Goal: Use online tool/utility

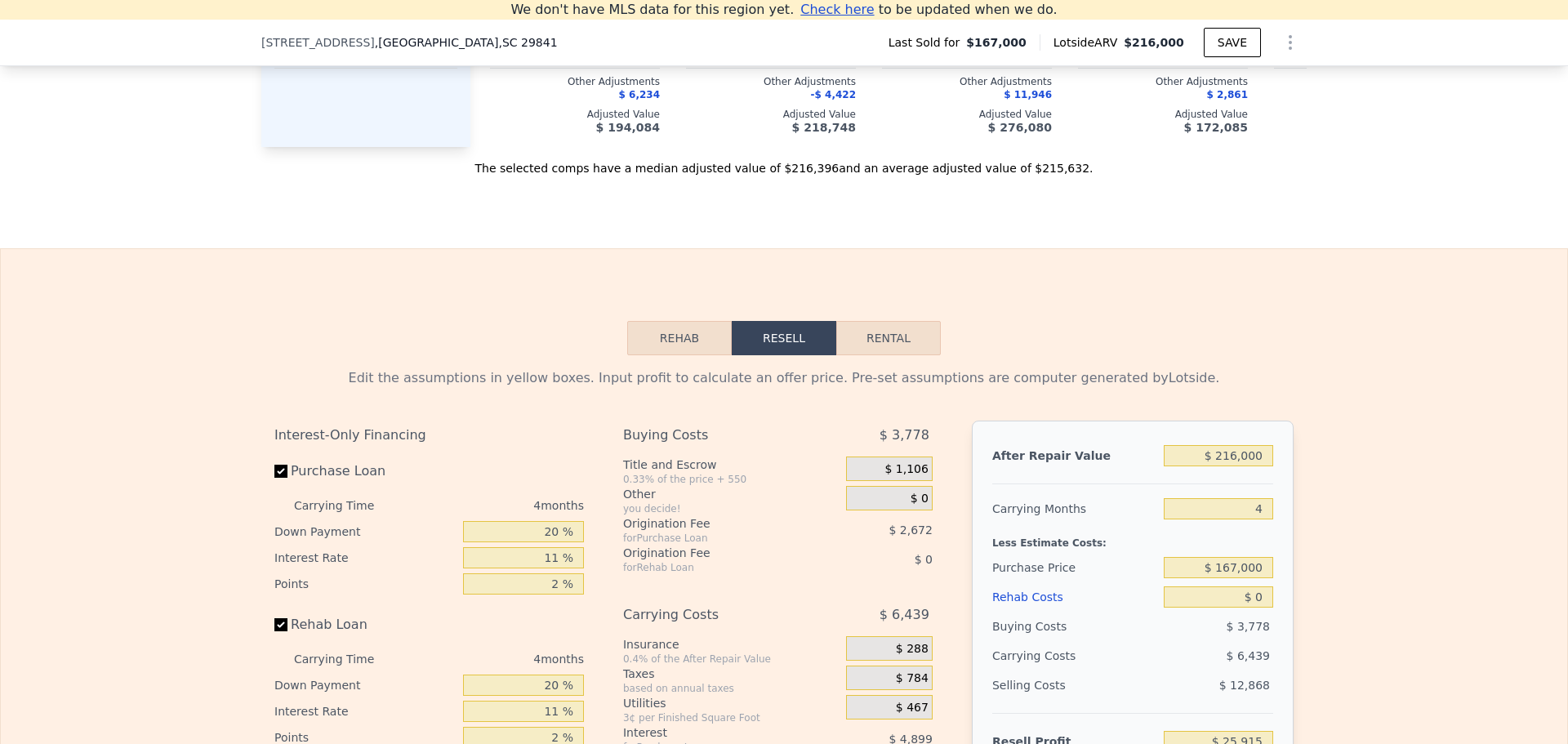
scroll to position [2349, 0]
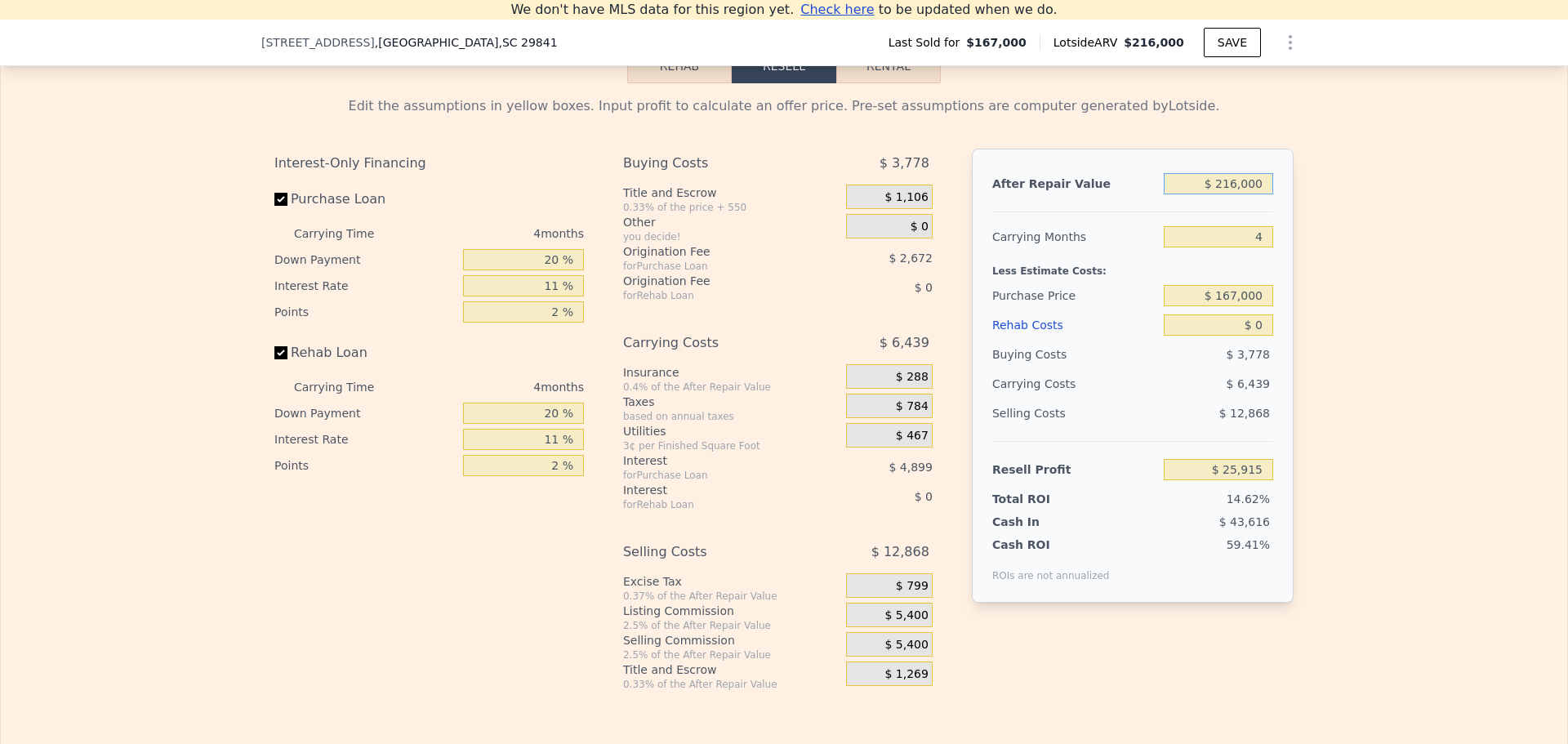
click at [1248, 195] on input "$ 216,000" at bounding box center [1218, 184] width 109 height 22
type input "$ 2"
type input "-$ 177,477"
type input "$ 29"
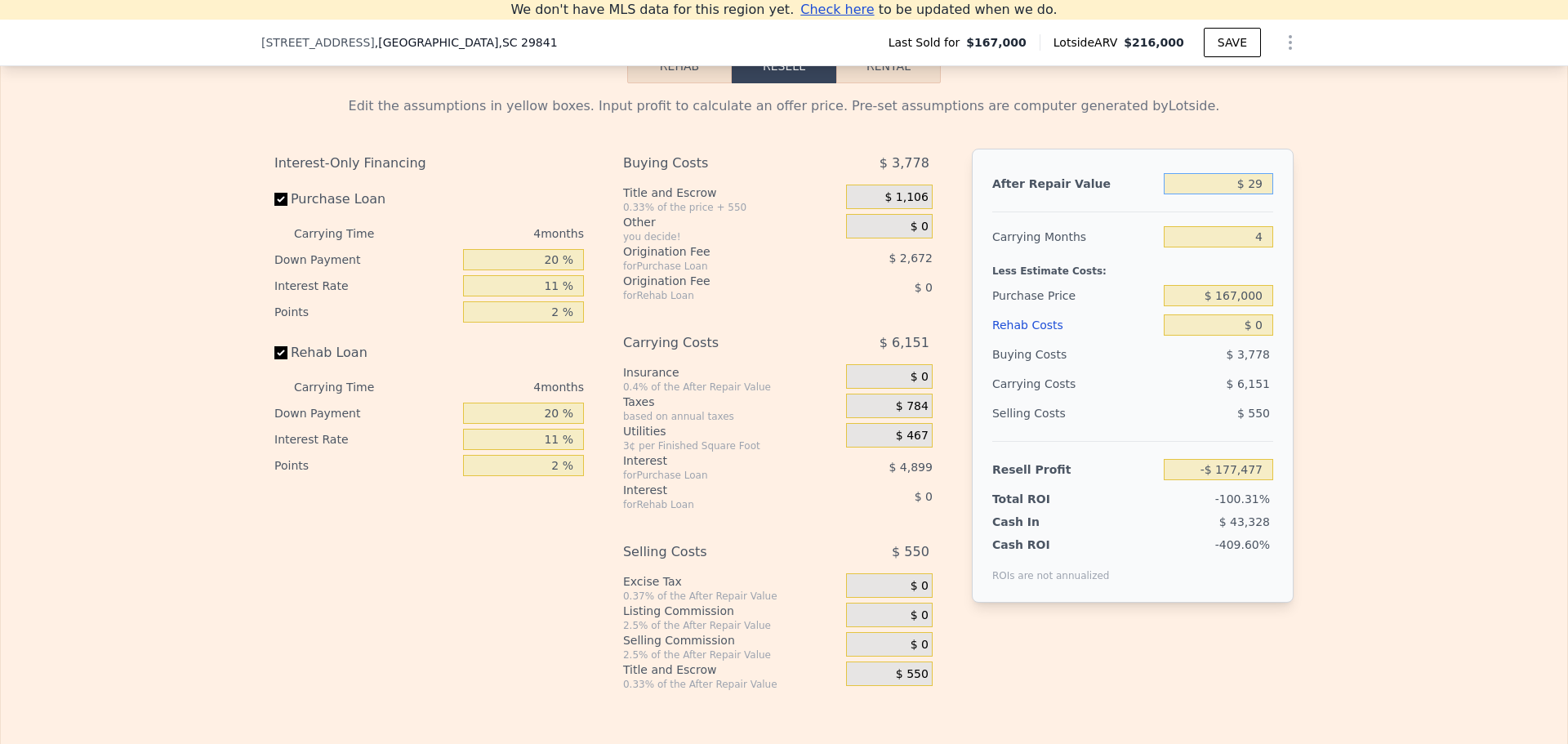
type input "-$ 177,452"
type input "$ 295"
type input "-$ 177,200"
type input "$ 2,950"
type input "-$ 174,702"
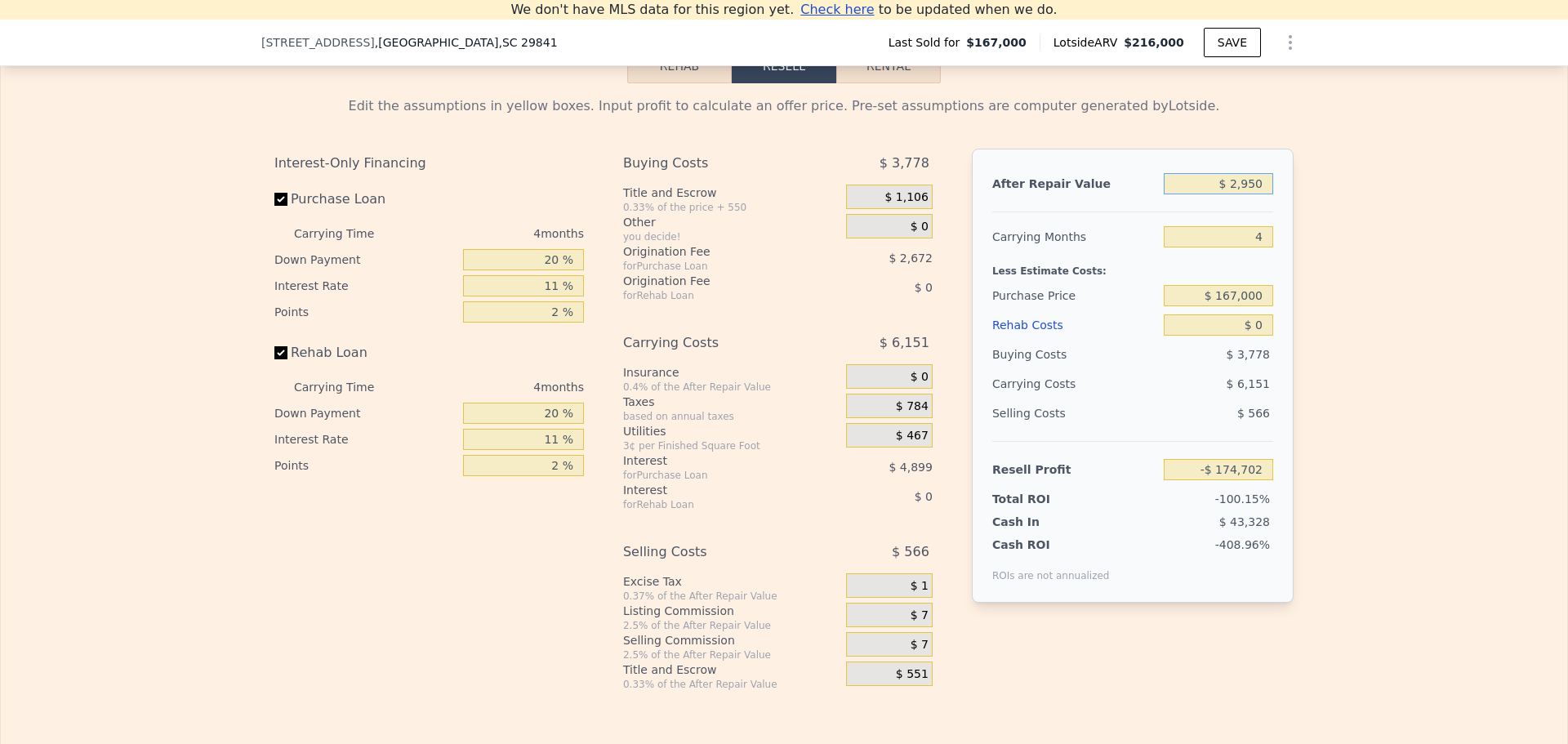
type input "$ 29,500"
type input "-$ 149,701"
type input "$ 295,000"
type input "$ 100,304"
type input "$ 295,000"
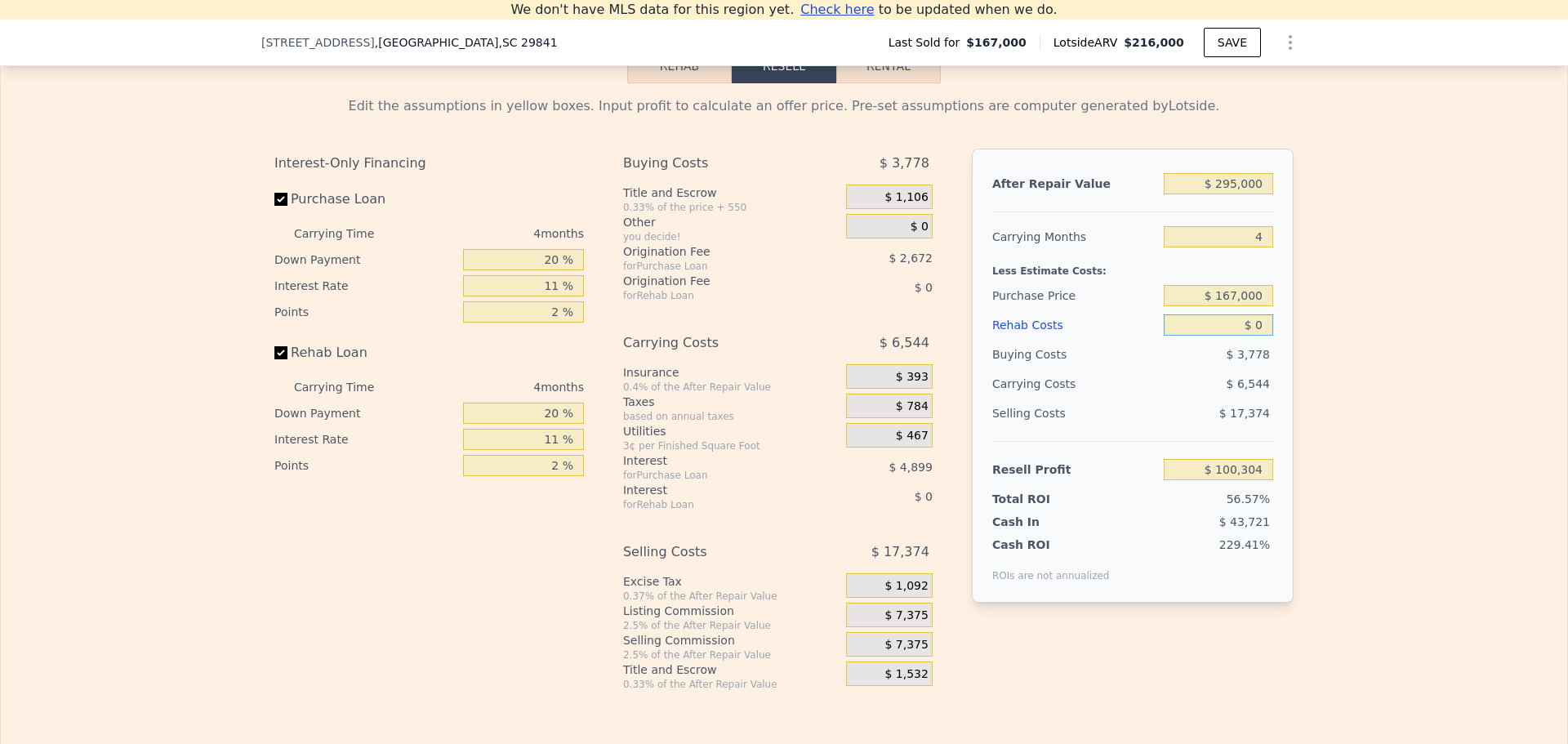
click at [1253, 335] on input "$ 0" at bounding box center [1218, 325] width 109 height 22
type input "$ 6"
type input "$ 100,298"
type input "$ 7"
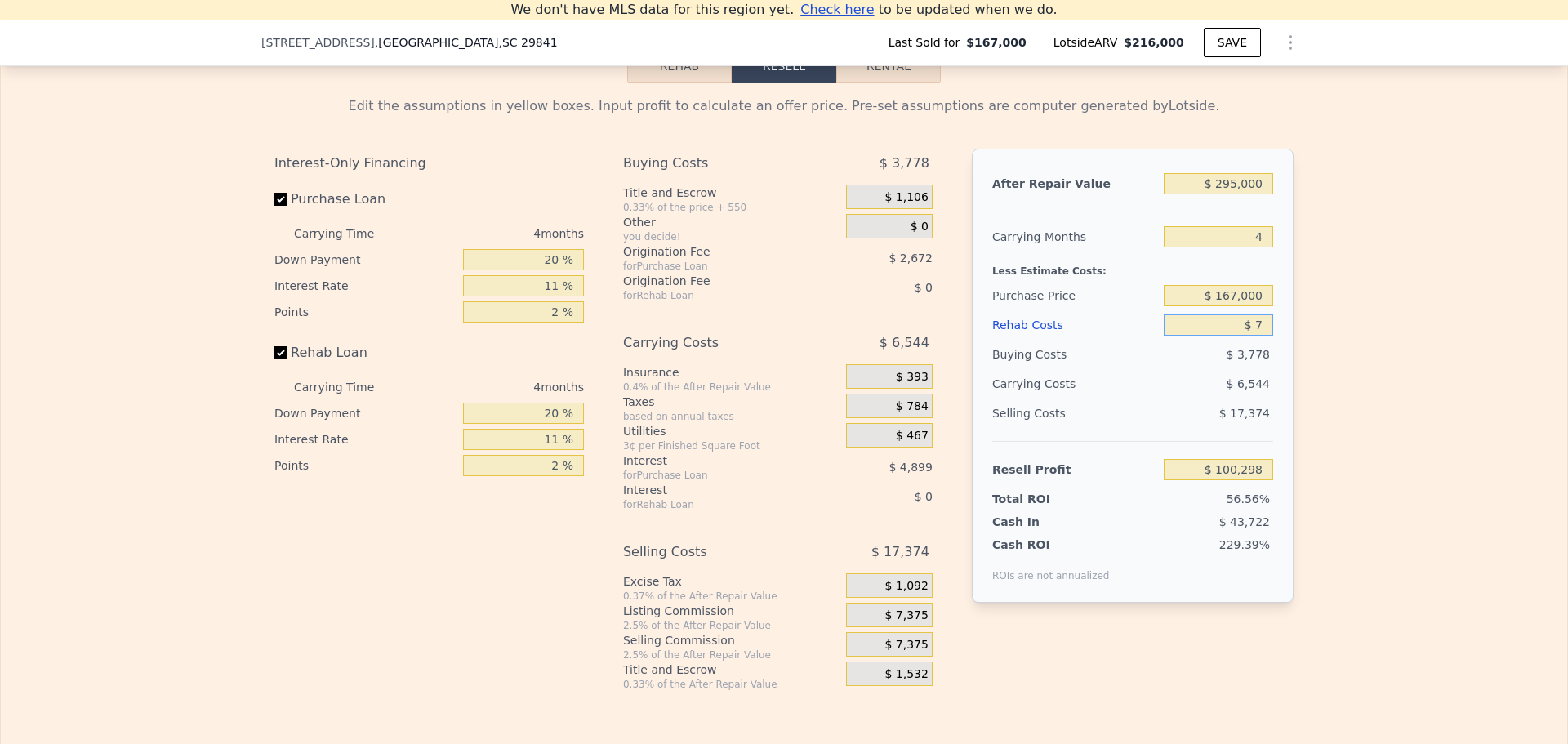
type input "$ 100,297"
type input "$ 70"
type input "$ 100,229"
type input "$ 700"
type input "$ 99,573"
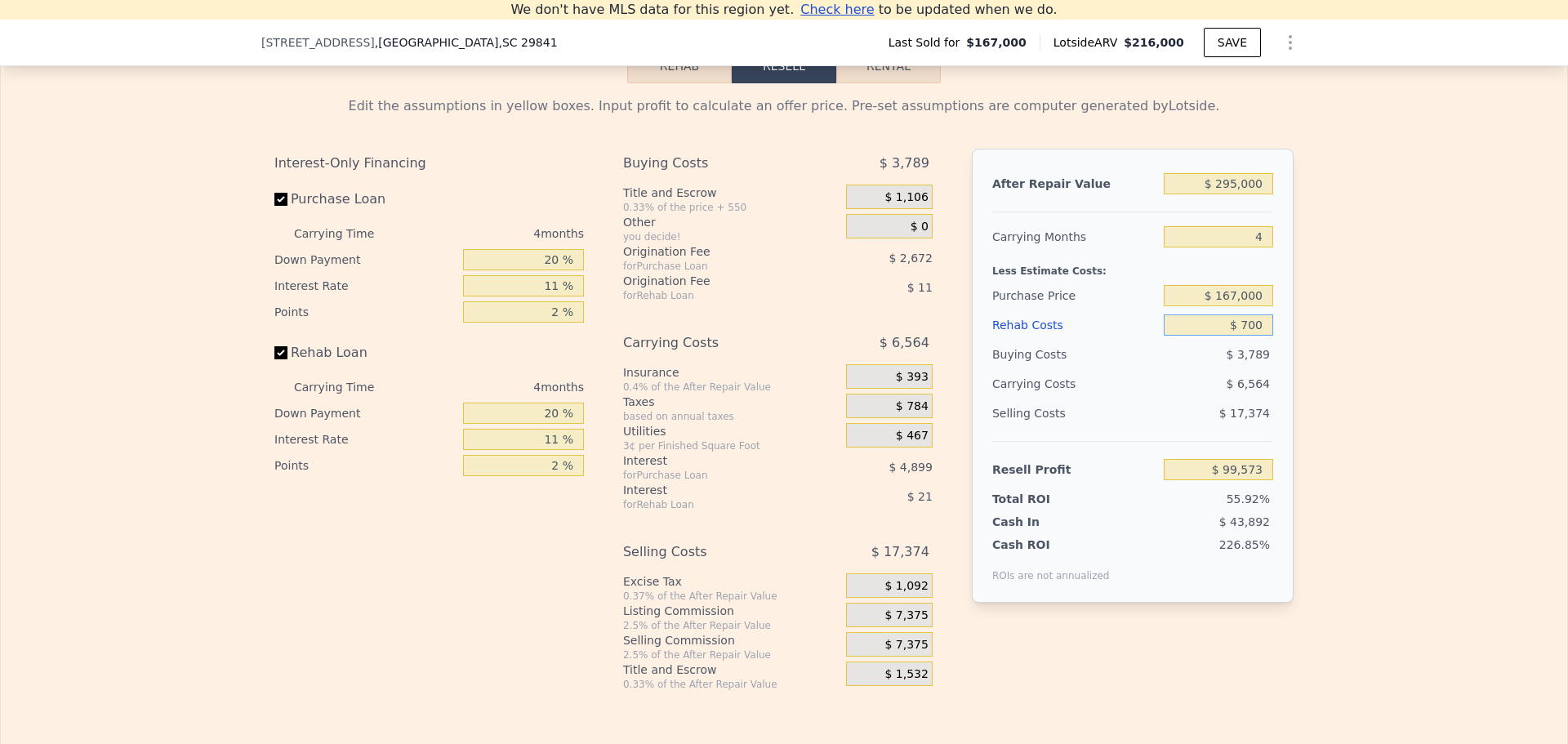
type input "$ 7,000"
type input "$ 92,988"
type input "$ 70,000"
type input "$ 27,132"
type input "$ 70,000"
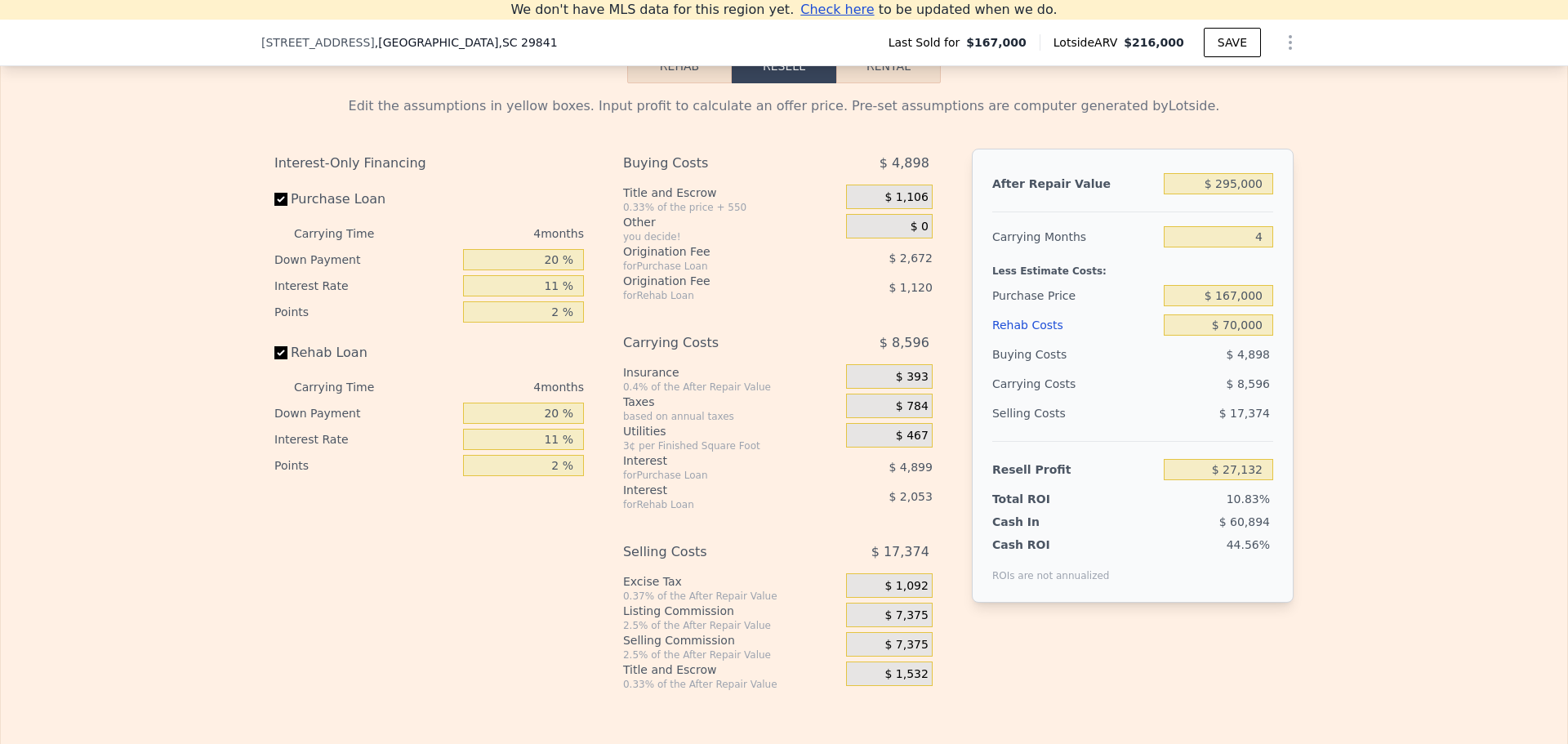
click at [1173, 428] on div "$ 17,374" at bounding box center [1218, 413] width 110 height 29
click at [1245, 195] on input "$ 295,000" at bounding box center [1218, 184] width 109 height 22
type input "$ 31"
type input "-$ 250,622"
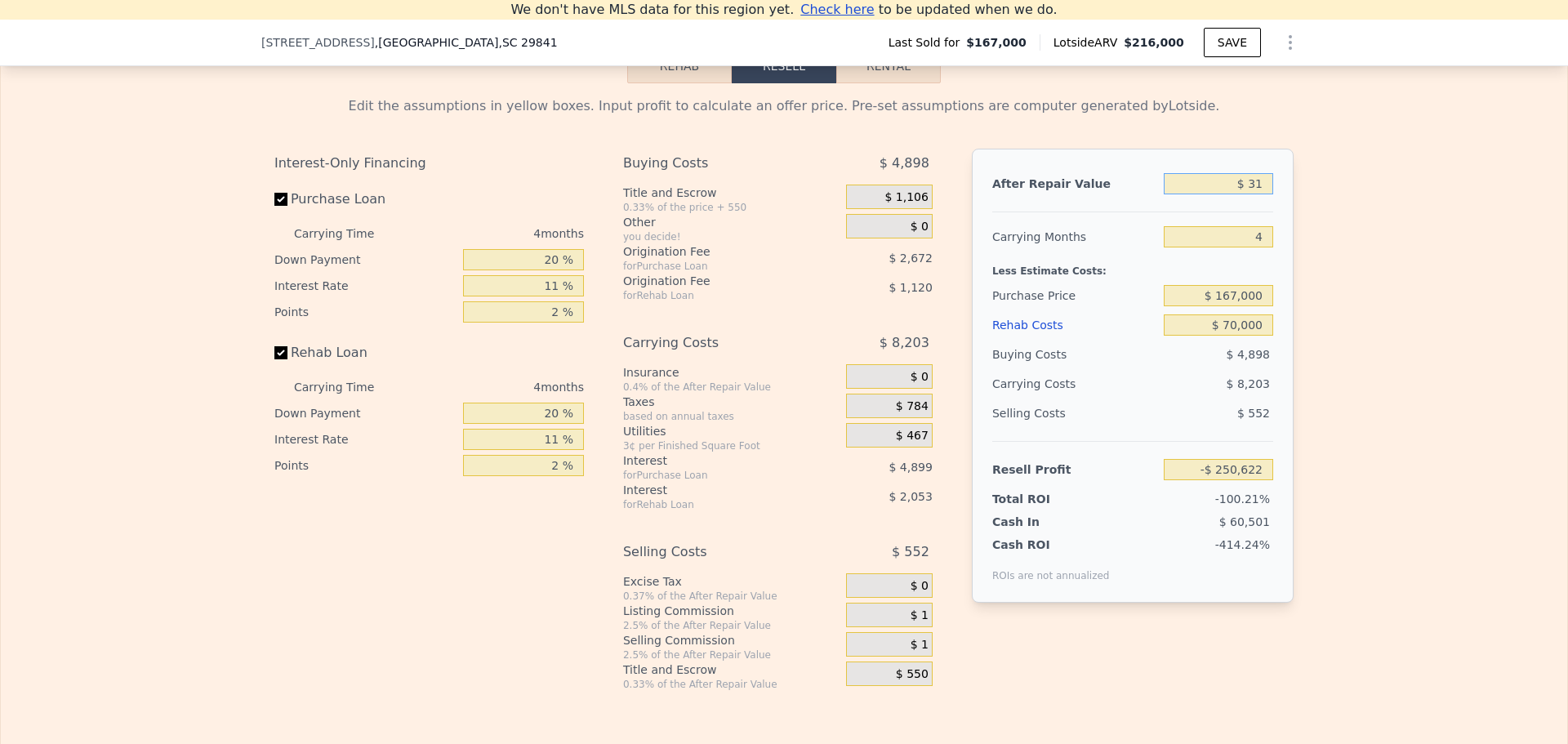
type input "$ 310"
type input "-$ 250,359"
type input "$ 3,100"
type input "-$ 247,732"
type input "$ 31,000"
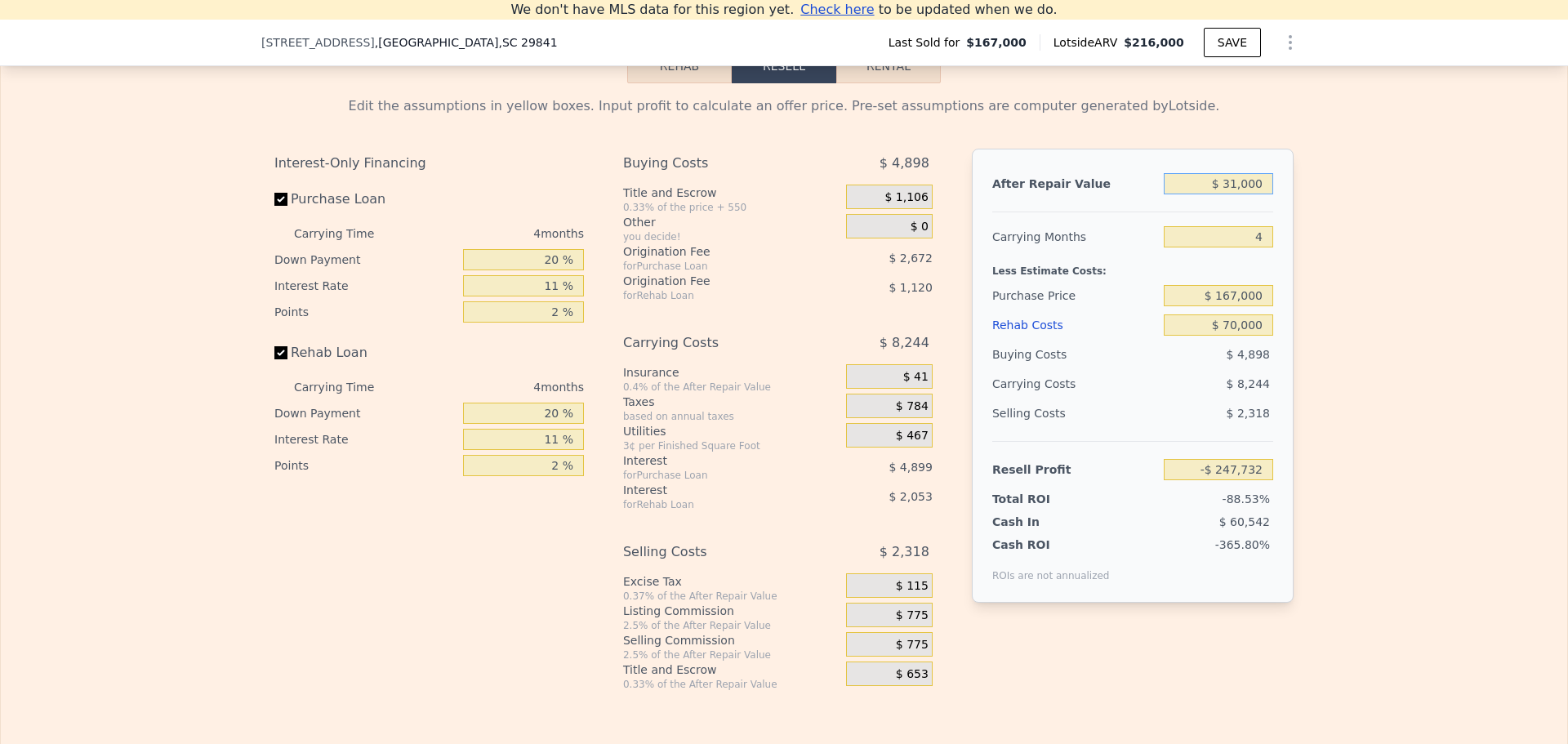
type input "-$ 221,460"
type input "$ 310,000"
type input "$ 41,257"
type input "$ 310,000"
click at [1258, 281] on div "Less Estimate Costs:" at bounding box center [1133, 265] width 281 height 29
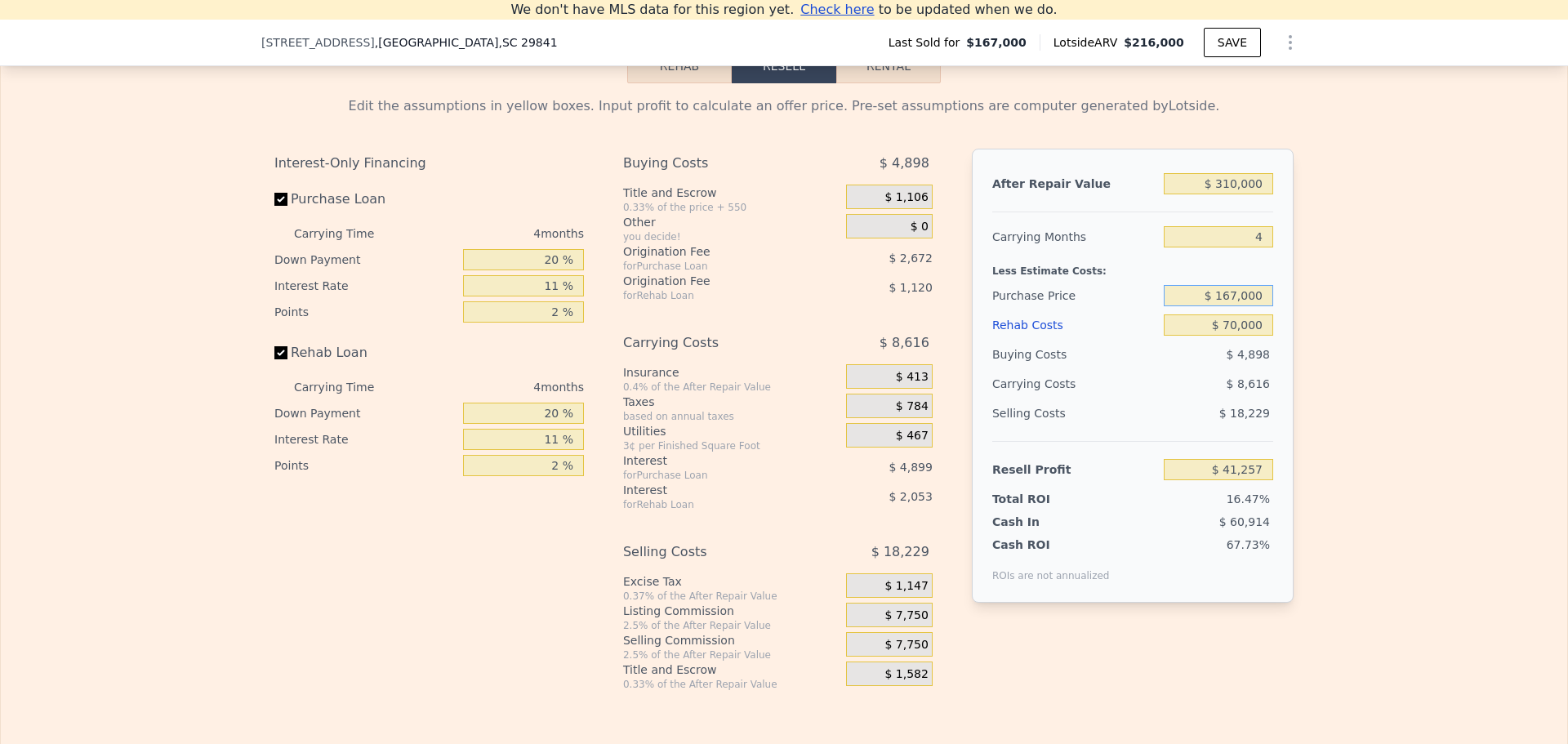
click at [1231, 306] on input "$ 167,000" at bounding box center [1218, 295] width 109 height 22
type input "$ 160,000"
click at [1168, 399] on div "$ 8,616" at bounding box center [1187, 384] width 172 height 29
type input "$ 48,600"
click at [854, 627] on div "$ 7,750" at bounding box center [890, 614] width 87 height 24
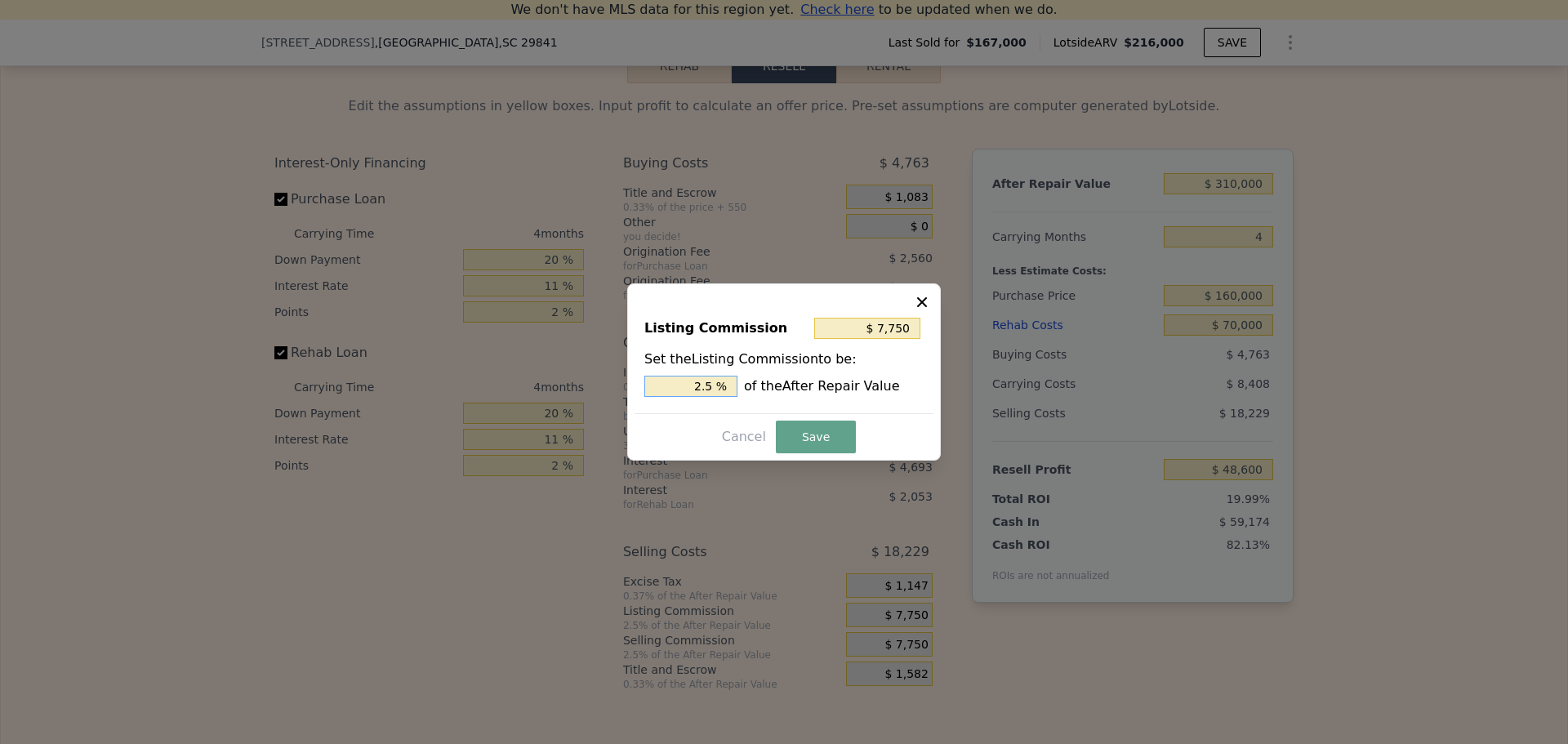
click at [719, 386] on input "2.5 %" at bounding box center [691, 386] width 93 height 22
type input "$ 3,100"
type input "1 %"
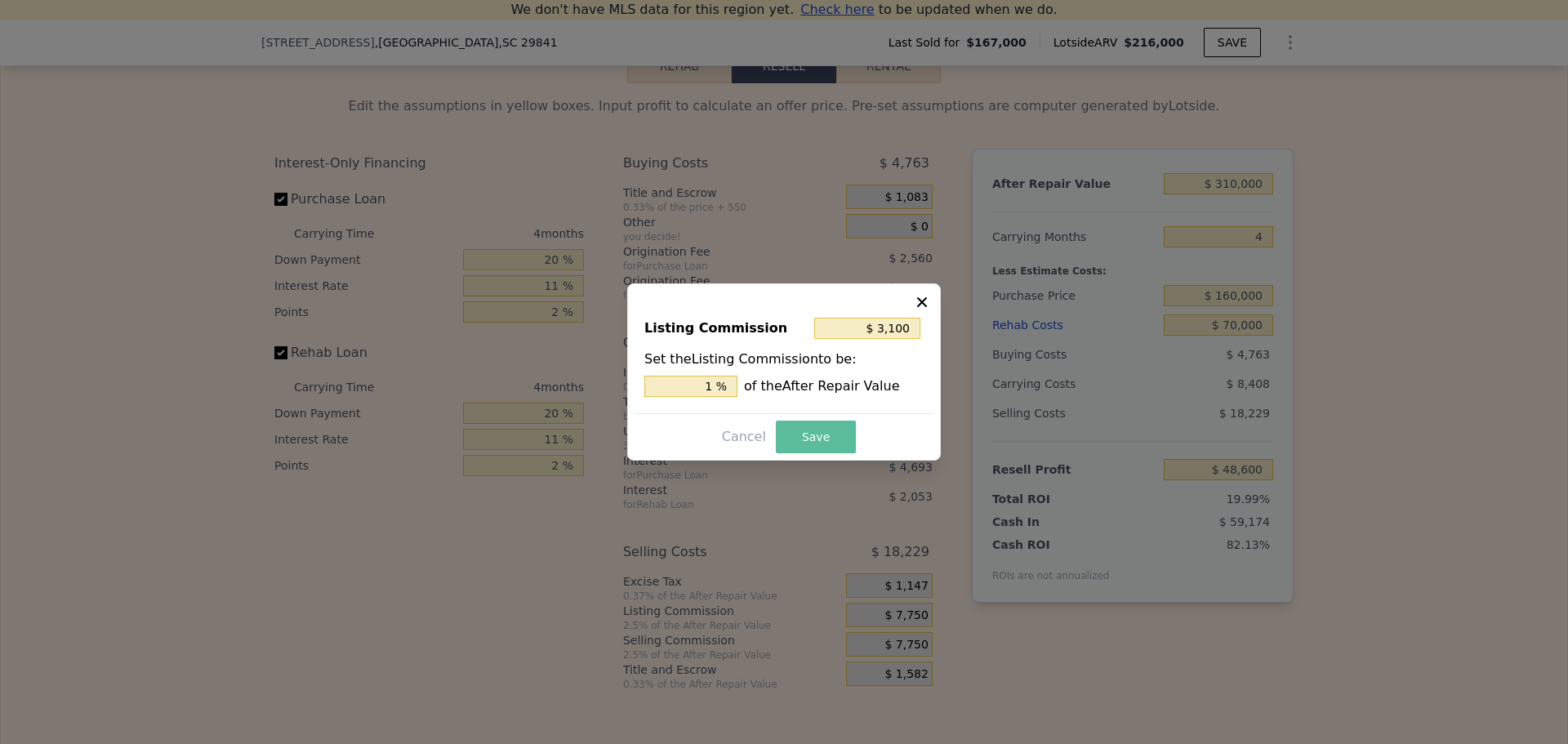
click at [810, 428] on button "Save" at bounding box center [816, 436] width 80 height 32
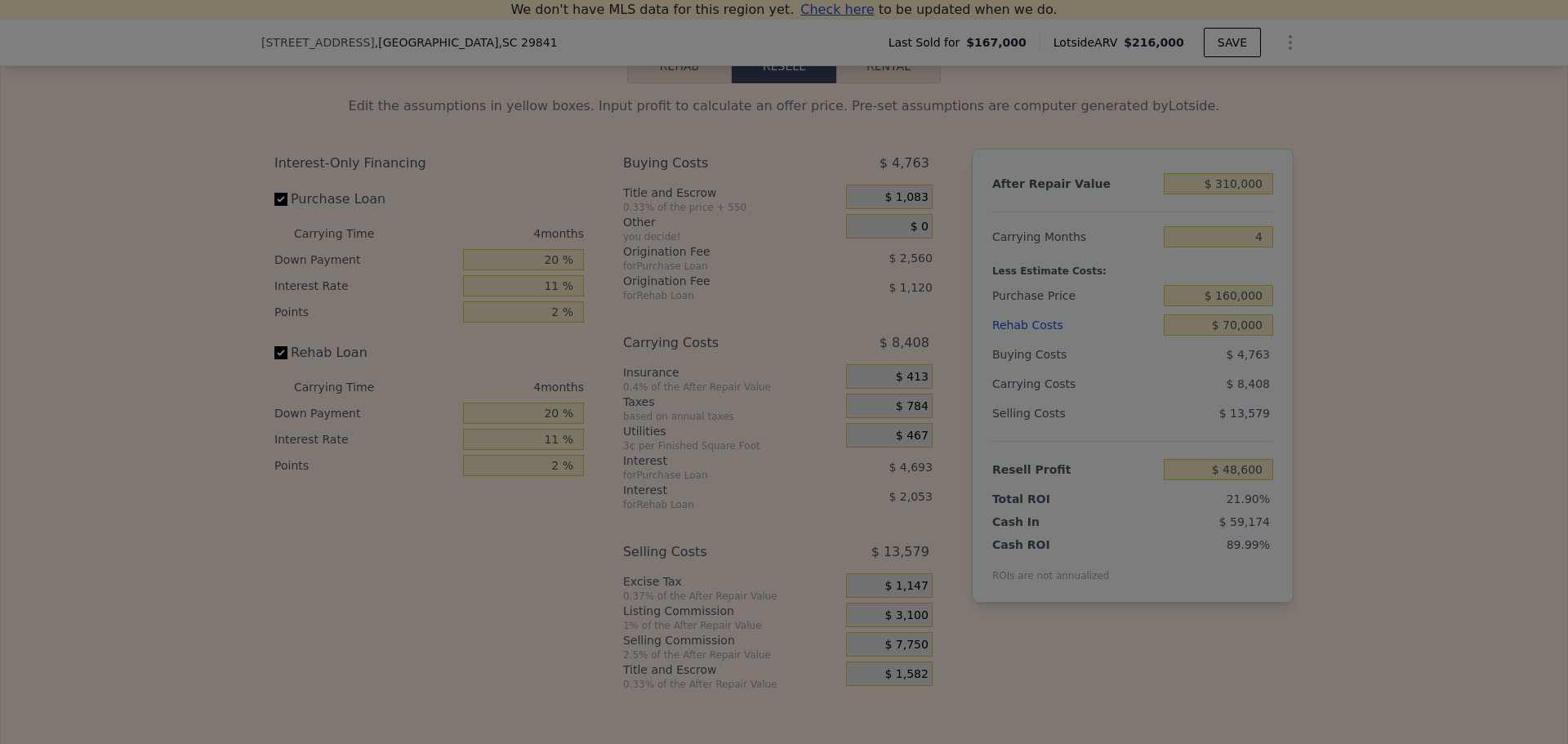
type input "$ 53,250"
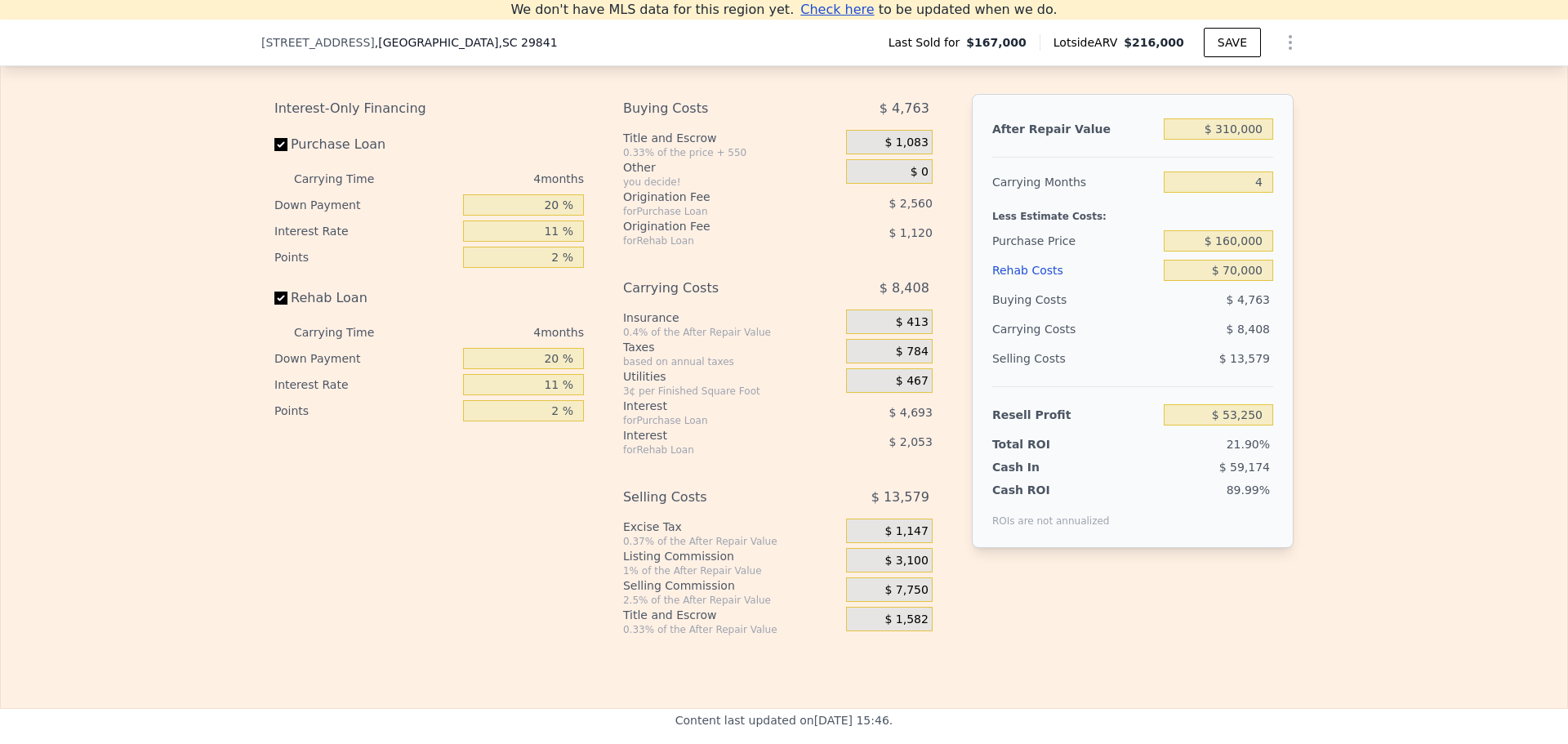
scroll to position [2431, 0]
